Goal: Task Accomplishment & Management: Complete application form

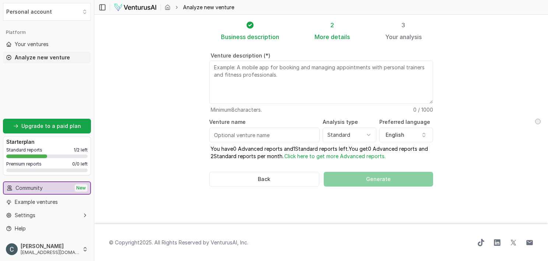
click at [37, 167] on div "Standard reports 1 / 2 left Premium reports 0 / 0 left" at bounding box center [46, 161] width 81 height 28
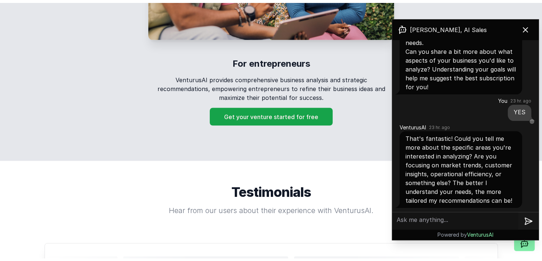
scroll to position [1309, 0]
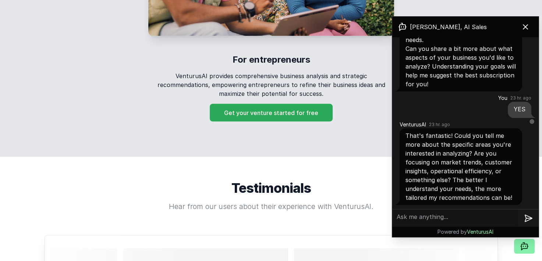
click at [299, 107] on button "Get your venture started for free" at bounding box center [271, 112] width 123 height 18
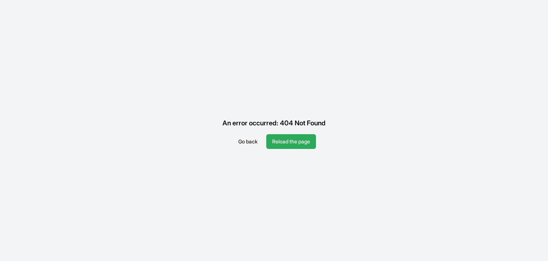
click at [294, 141] on button "Reload the page" at bounding box center [291, 141] width 50 height 15
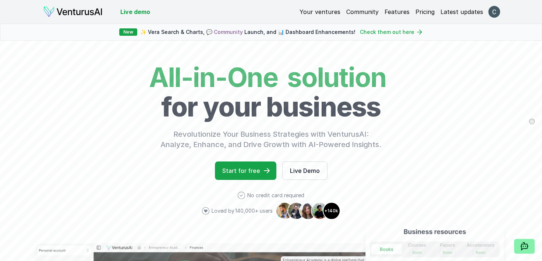
click at [395, 10] on link "Features" at bounding box center [397, 11] width 25 height 9
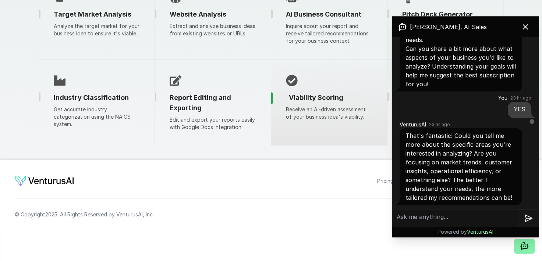
scroll to position [1264, 0]
click at [306, 102] on span "Viability Scoring" at bounding box center [316, 97] width 54 height 10
click at [278, 143] on div "Viability Scoring Receive an AI-driven assessment of your business idea's viabi…" at bounding box center [329, 102] width 116 height 85
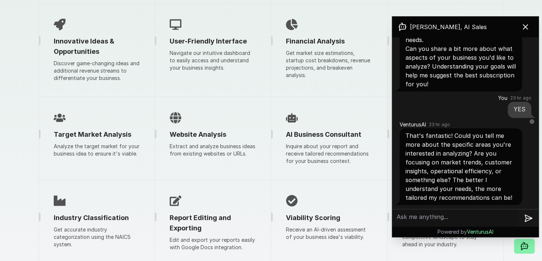
scroll to position [1200, 0]
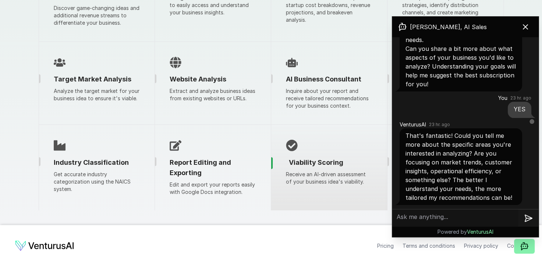
click at [279, 197] on div "Viability Scoring Receive an AI-driven assessment of your business idea's viabi…" at bounding box center [329, 166] width 116 height 85
click at [281, 167] on div "Viability Scoring" at bounding box center [329, 162] width 116 height 10
click at [328, 167] on span "Viability Scoring" at bounding box center [316, 162] width 54 height 10
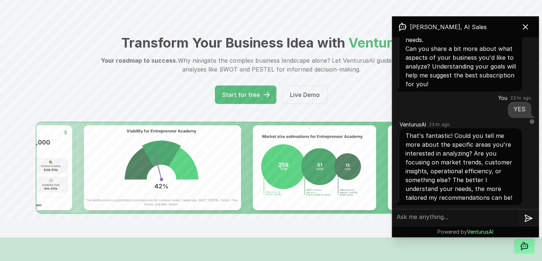
scroll to position [26, 0]
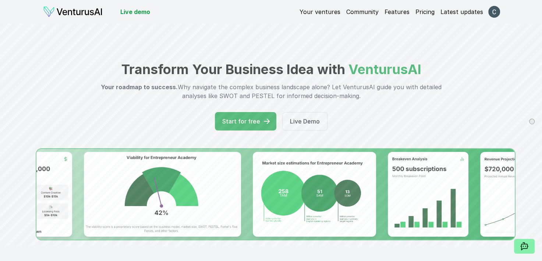
click at [332, 16] on div "Your ventures Community Features Pricing Latest updates" at bounding box center [400, 12] width 200 height 10
click at [331, 12] on link "Your ventures" at bounding box center [320, 11] width 41 height 9
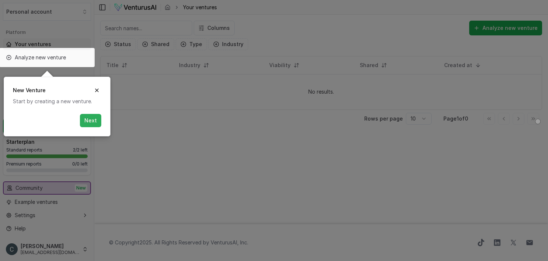
click at [91, 118] on button "Next" at bounding box center [90, 120] width 21 height 13
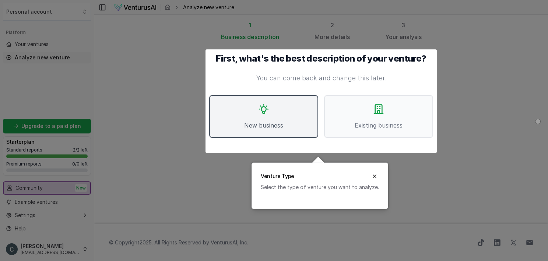
click at [275, 115] on button "New business" at bounding box center [263, 116] width 109 height 43
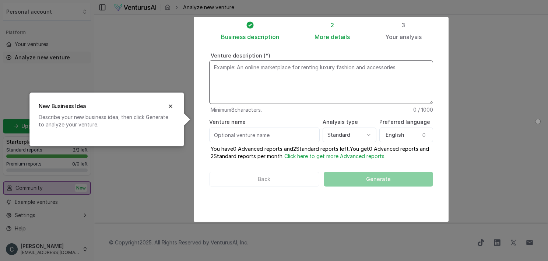
click at [269, 74] on textarea "Venture description (*)" at bounding box center [321, 81] width 224 height 43
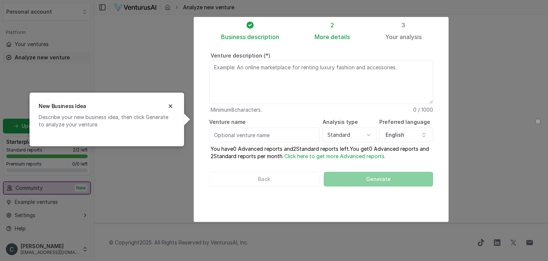
click at [93, 75] on div at bounding box center [274, 130] width 548 height 261
click at [120, 65] on div at bounding box center [274, 130] width 548 height 261
click at [172, 103] on icon "Close" at bounding box center [170, 106] width 6 height 6
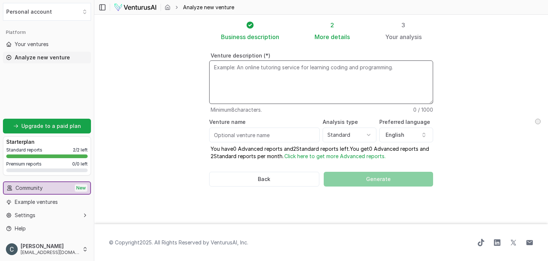
click at [286, 83] on textarea "Venture description (*)" at bounding box center [321, 81] width 224 height 43
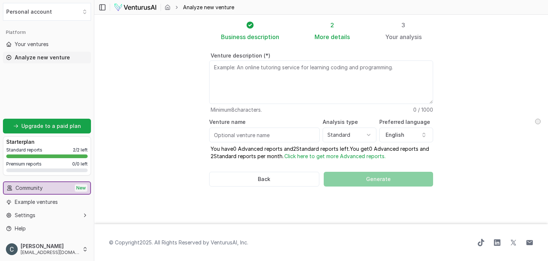
click at [464, 45] on section "Business description 2 More details 3 Your analysis Venture description (*) Min…" at bounding box center [320, 119] width 453 height 209
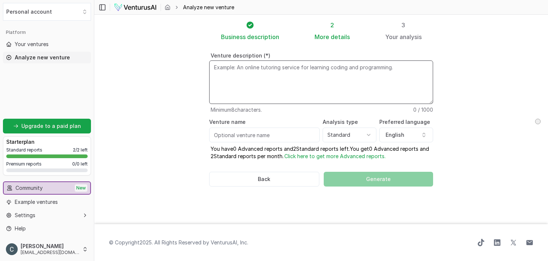
click at [295, 76] on textarea "Venture description (*)" at bounding box center [321, 81] width 224 height 43
paste textarea "Becoming Both is more than just a business to me. It’s a movement. It’s this so…"
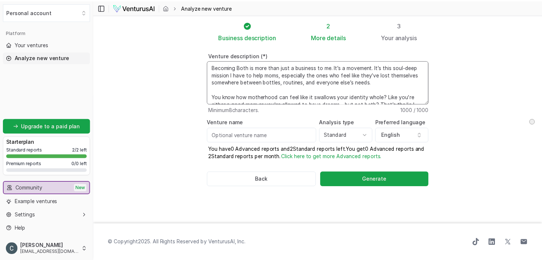
scroll to position [92, 0]
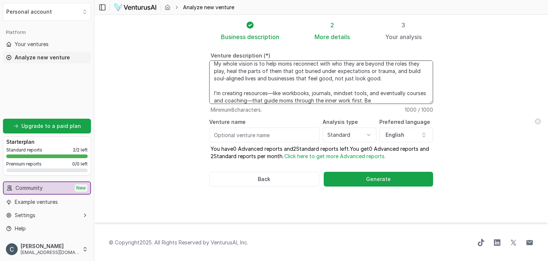
type textarea "Becoming Both is more than just a business to me. It’s a movement. It’s this so…"
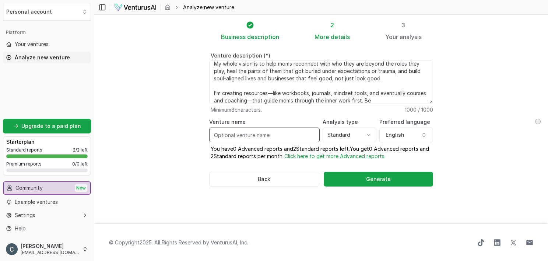
click at [282, 136] on input "Venture name" at bounding box center [264, 134] width 110 height 15
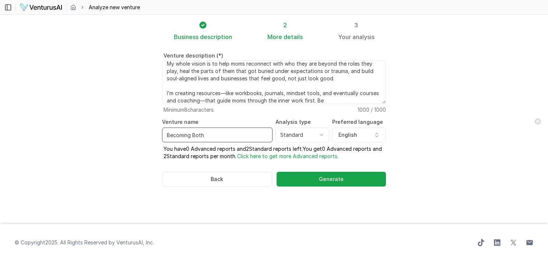
type input "Becoming Both"
click at [321, 134] on html "We value your privacy We use cookies to enhance your browsing experience, serve…" at bounding box center [274, 130] width 548 height 261
click at [403, 143] on html "We value your privacy We use cookies to enhance your browsing experience, serve…" at bounding box center [274, 130] width 548 height 261
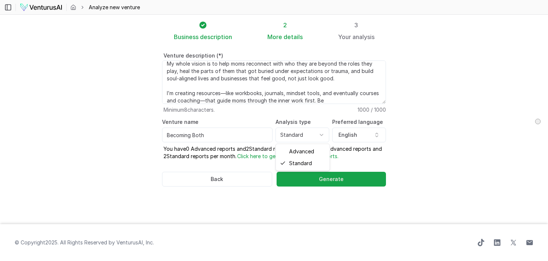
click at [321, 134] on html "We value your privacy We use cookies to enhance your browsing experience, serve…" at bounding box center [274, 130] width 548 height 261
click at [290, 40] on div "More details" at bounding box center [284, 36] width 35 height 9
click at [286, 34] on span "details" at bounding box center [292, 36] width 19 height 7
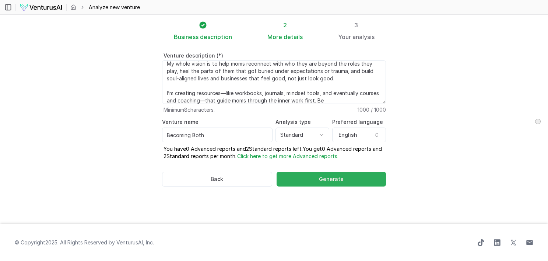
click at [320, 176] on span "Generate" at bounding box center [331, 178] width 25 height 7
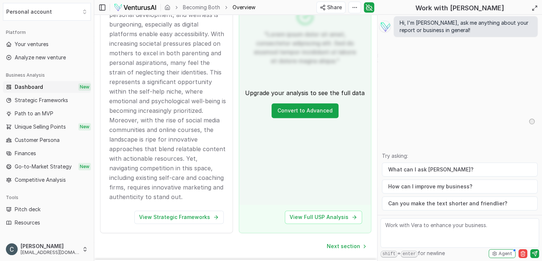
scroll to position [971, 0]
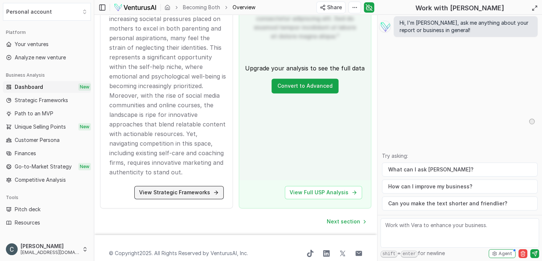
click at [209, 185] on link "View Strategic Frameworks" at bounding box center [178, 191] width 89 height 13
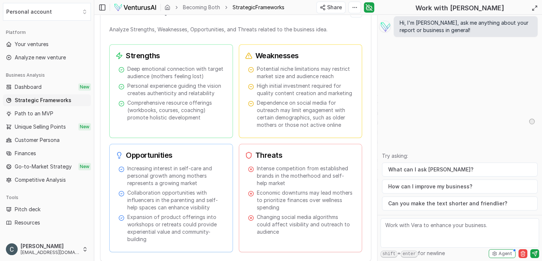
scroll to position [657, 0]
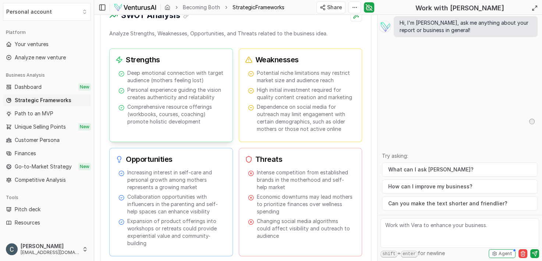
click at [197, 107] on span "Comprehensive resource offerings (workbooks, courses, coaching) promote holisti…" at bounding box center [175, 114] width 96 height 22
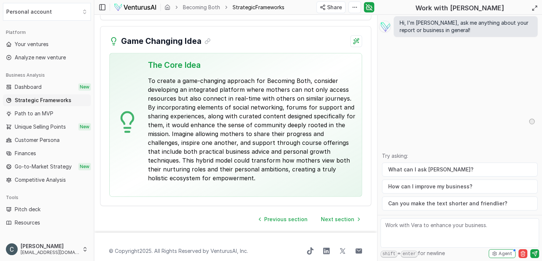
scroll to position [2060, 0]
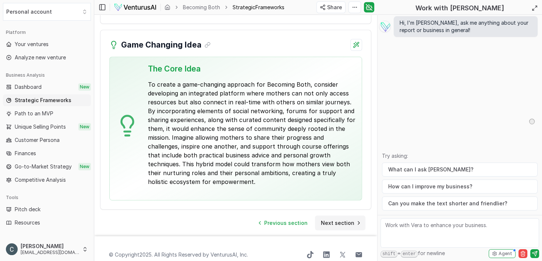
click at [339, 219] on span "Next section" at bounding box center [337, 222] width 33 height 7
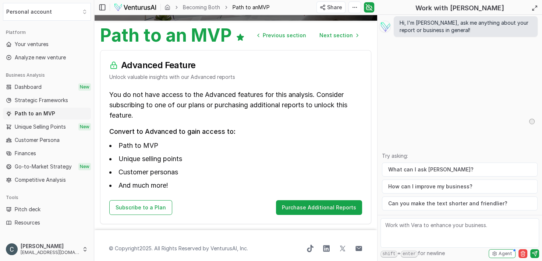
scroll to position [68, 0]
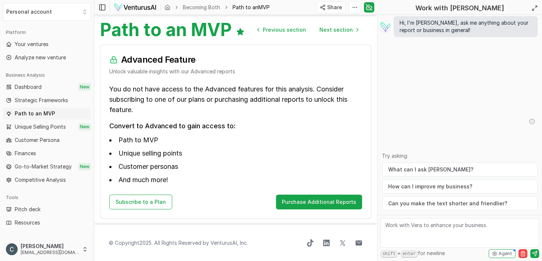
click at [49, 127] on span "Unique Selling Points" at bounding box center [40, 126] width 51 height 7
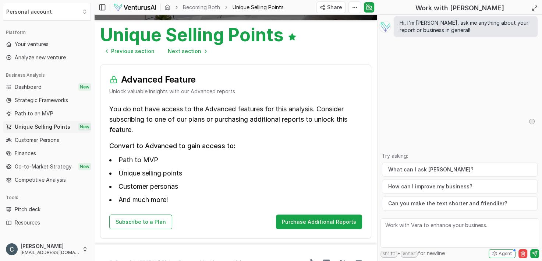
click at [54, 99] on span "Strategic Frameworks" at bounding box center [41, 99] width 53 height 7
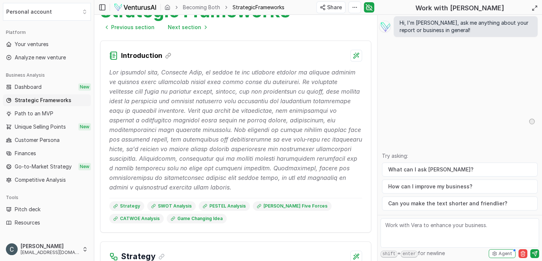
scroll to position [94, 0]
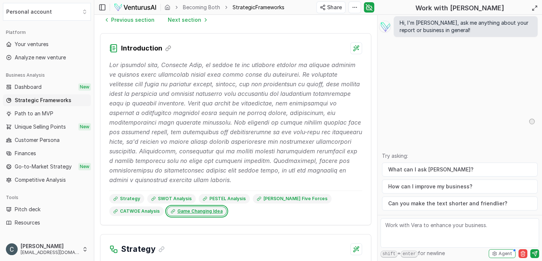
click at [167, 209] on link "Game Changing Idea" at bounding box center [197, 211] width 60 height 10
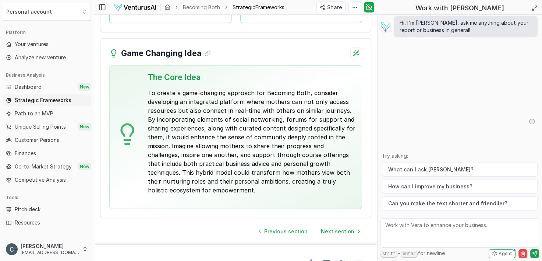
scroll to position [2050, 0]
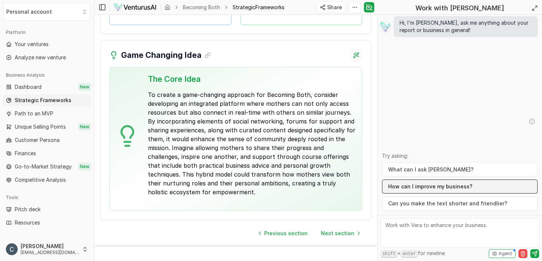
click at [468, 189] on button "How can I improve my business?" at bounding box center [460, 186] width 156 height 14
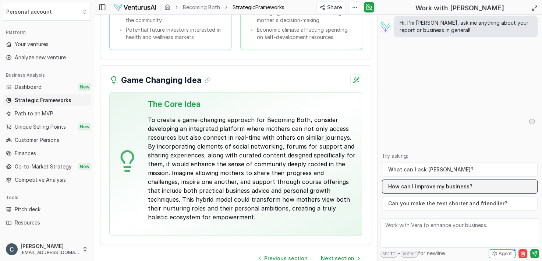
scroll to position [2075, 0]
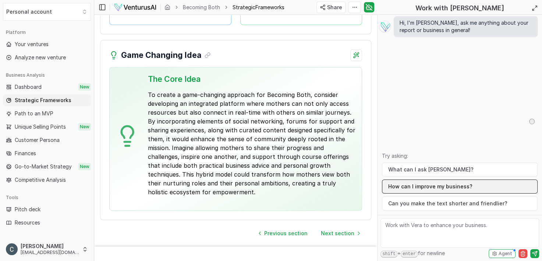
click at [443, 188] on button "How can I improve my business?" at bounding box center [460, 186] width 156 height 14
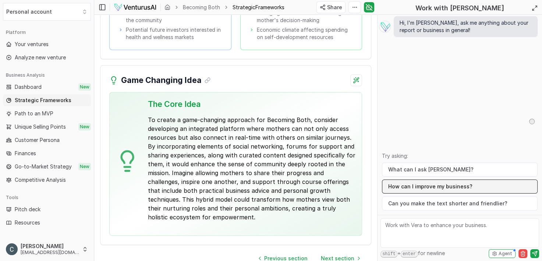
scroll to position [2100, 0]
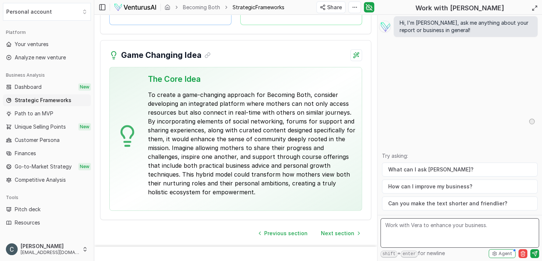
click at [487, 234] on textarea at bounding box center [460, 232] width 159 height 29
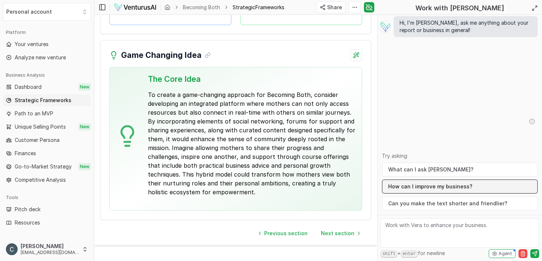
click at [486, 186] on button "How can I improve my business?" at bounding box center [460, 186] width 156 height 14
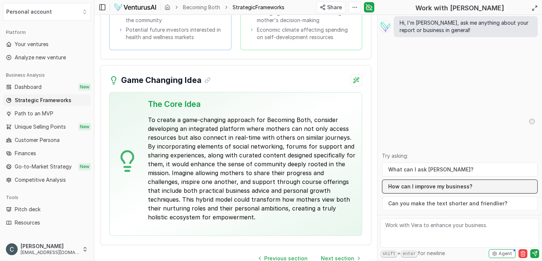
scroll to position [2125, 0]
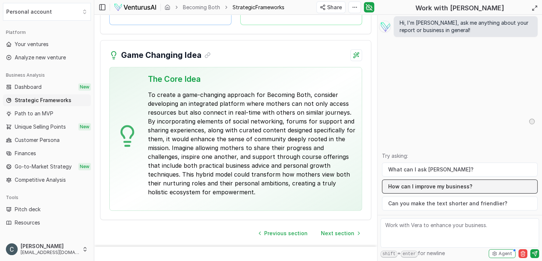
click at [382, 179] on button "How can I improve my business?" at bounding box center [460, 186] width 156 height 14
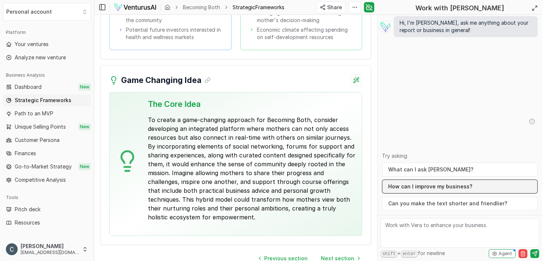
scroll to position [2150, 0]
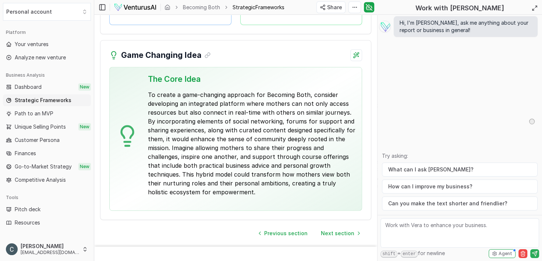
click at [533, 254] on icon "submit" at bounding box center [535, 253] width 6 height 6
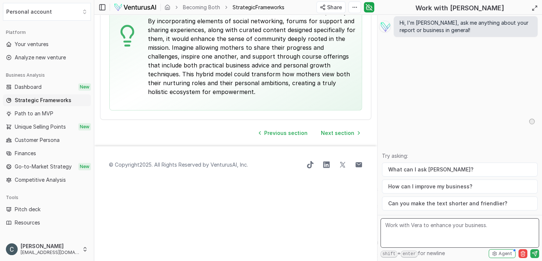
scroll to position [2050, 0]
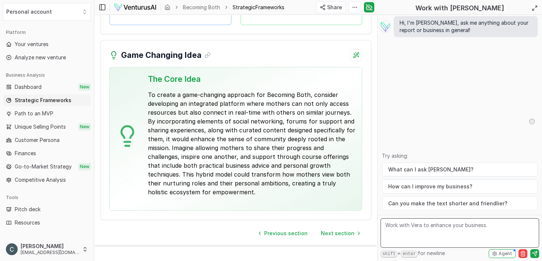
click at [522, 232] on textarea at bounding box center [460, 232] width 159 height 29
type textarea "How can I improve my business"
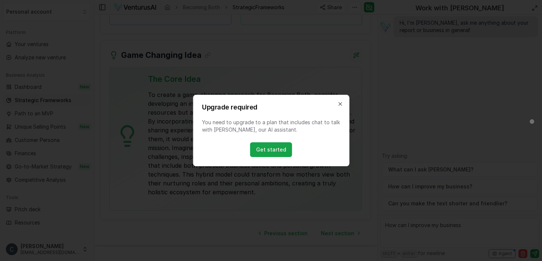
click at [337, 101] on button "Close" at bounding box center [340, 104] width 6 height 6
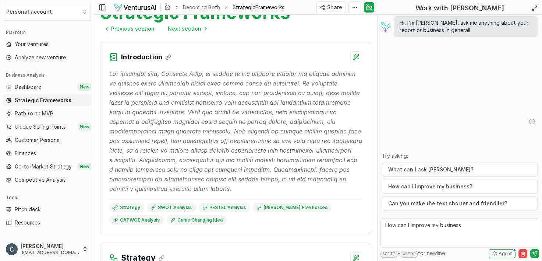
scroll to position [0, 0]
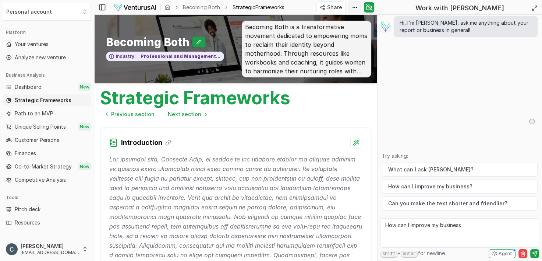
click at [355, 7] on html "We value your privacy We use cookies to enhance your browsing experience, serve…" at bounding box center [271, 130] width 542 height 261
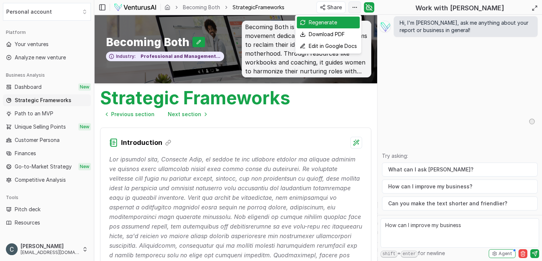
click at [355, 7] on html "We value your privacy We use cookies to enhance your browsing experience, serve…" at bounding box center [271, 130] width 542 height 261
click at [314, 109] on html "We value your privacy We use cookies to enhance your browsing experience, serve…" at bounding box center [271, 130] width 542 height 261
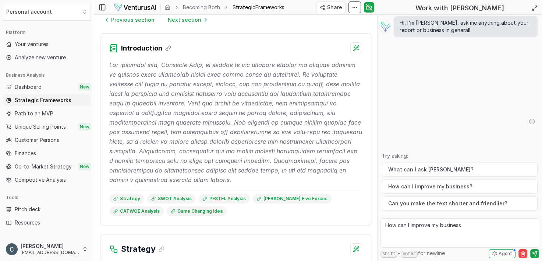
scroll to position [96, 0]
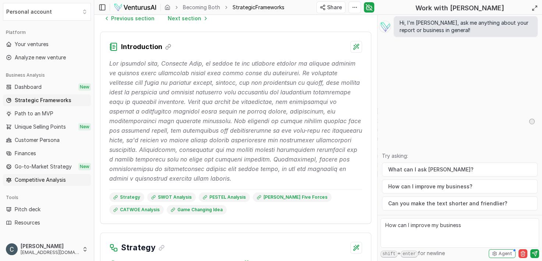
click at [38, 180] on span "Competitive Analysis" at bounding box center [40, 179] width 51 height 7
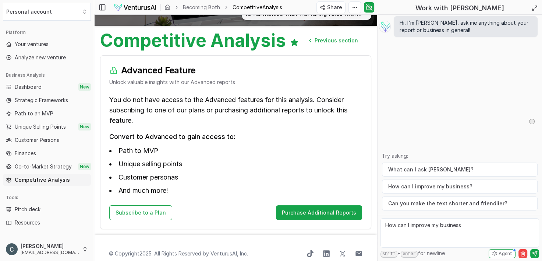
scroll to position [57, 0]
click at [21, 211] on span "Pitch deck" at bounding box center [28, 208] width 26 height 7
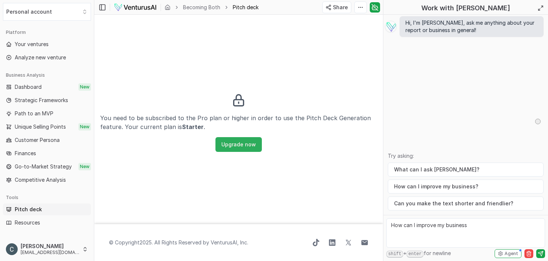
click at [233, 150] on button "Upgrade now" at bounding box center [238, 144] width 46 height 15
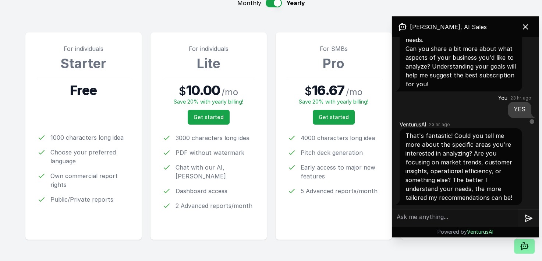
scroll to position [84, 0]
click at [184, 169] on span "Chat with our AI, [PERSON_NAME]" at bounding box center [215, 172] width 79 height 18
click at [210, 170] on span "Chat with our AI, [PERSON_NAME]" at bounding box center [215, 172] width 79 height 18
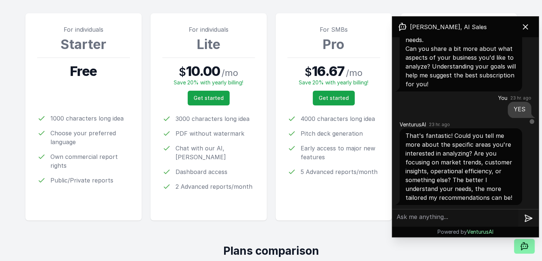
scroll to position [100, 0]
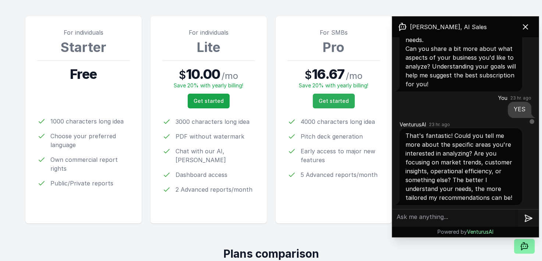
click at [342, 102] on span "Get started" at bounding box center [334, 100] width 30 height 7
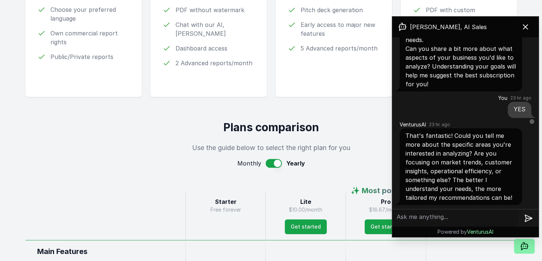
scroll to position [227, 0]
click at [272, 158] on button "button" at bounding box center [274, 162] width 16 height 9
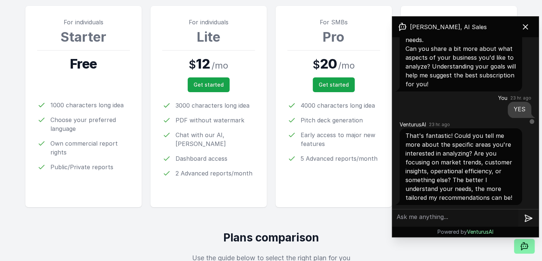
scroll to position [110, 0]
click at [329, 85] on span "Get started" at bounding box center [334, 84] width 30 height 7
